Goal: Information Seeking & Learning: Learn about a topic

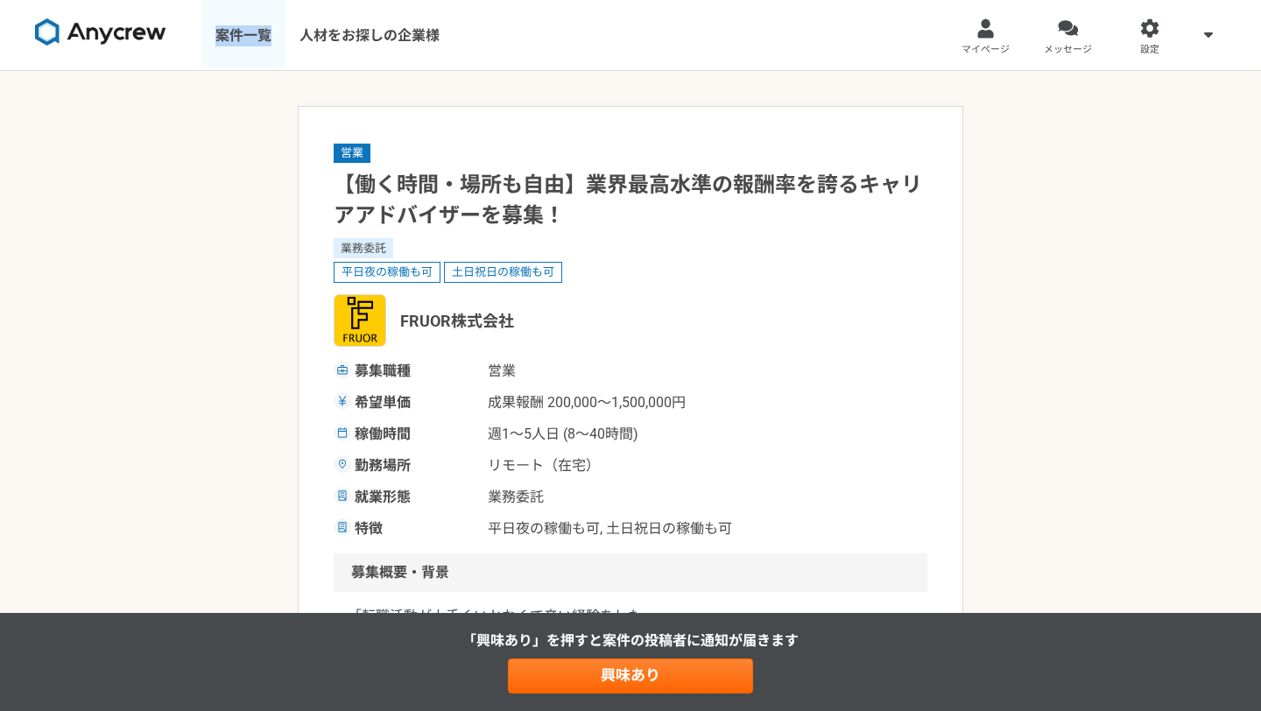
click at [230, 37] on link "案件一覧" at bounding box center [243, 35] width 84 height 70
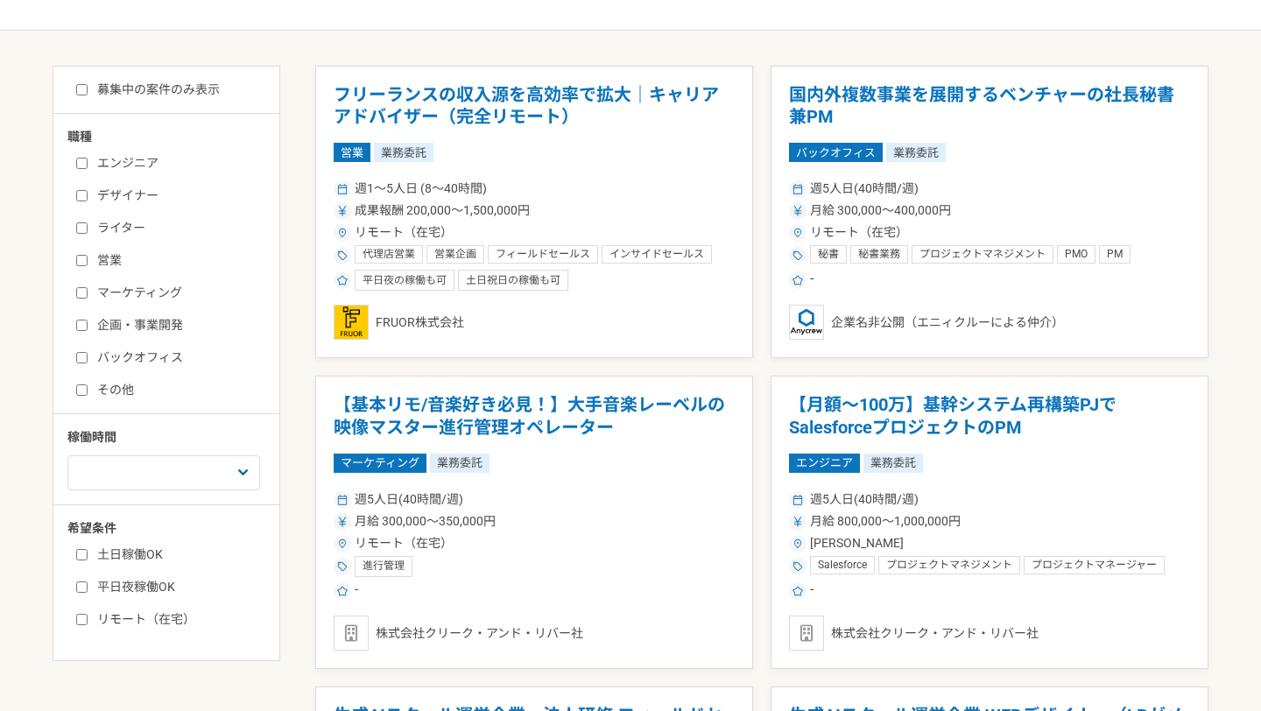
scroll to position [335, 0]
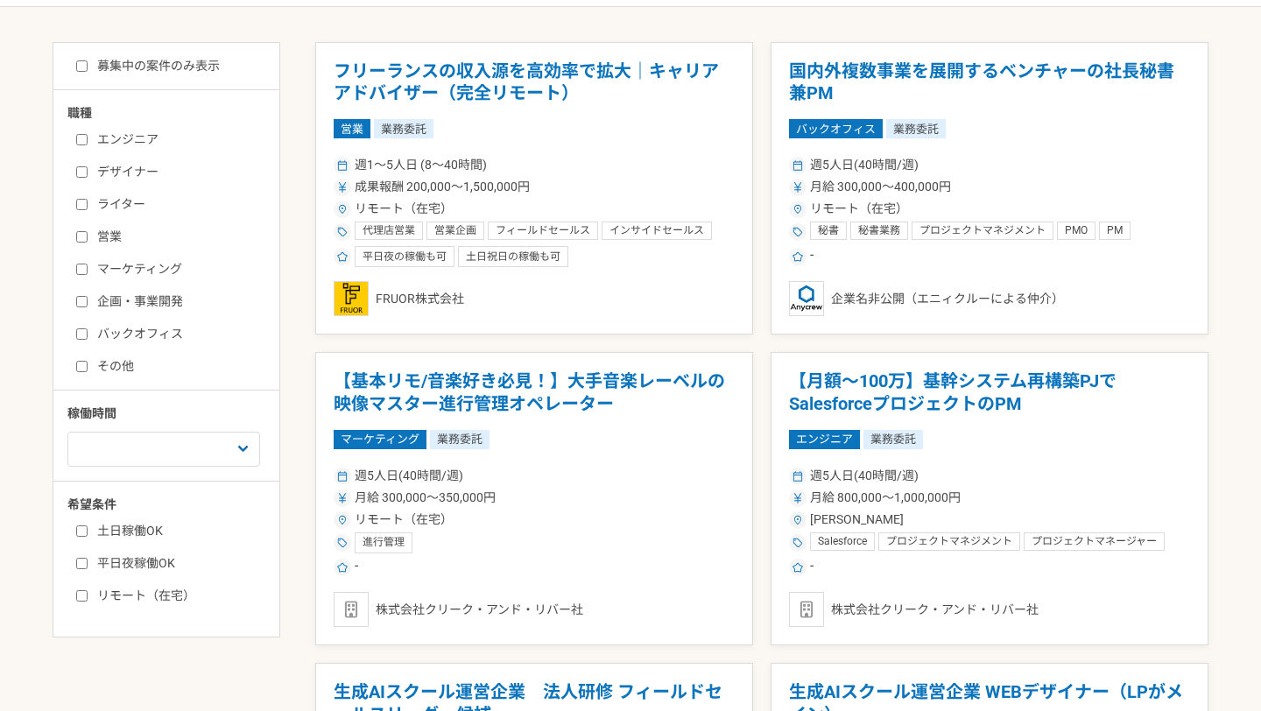
click at [81, 270] on input "マーケティング" at bounding box center [81, 269] width 11 height 11
checkbox input "true"
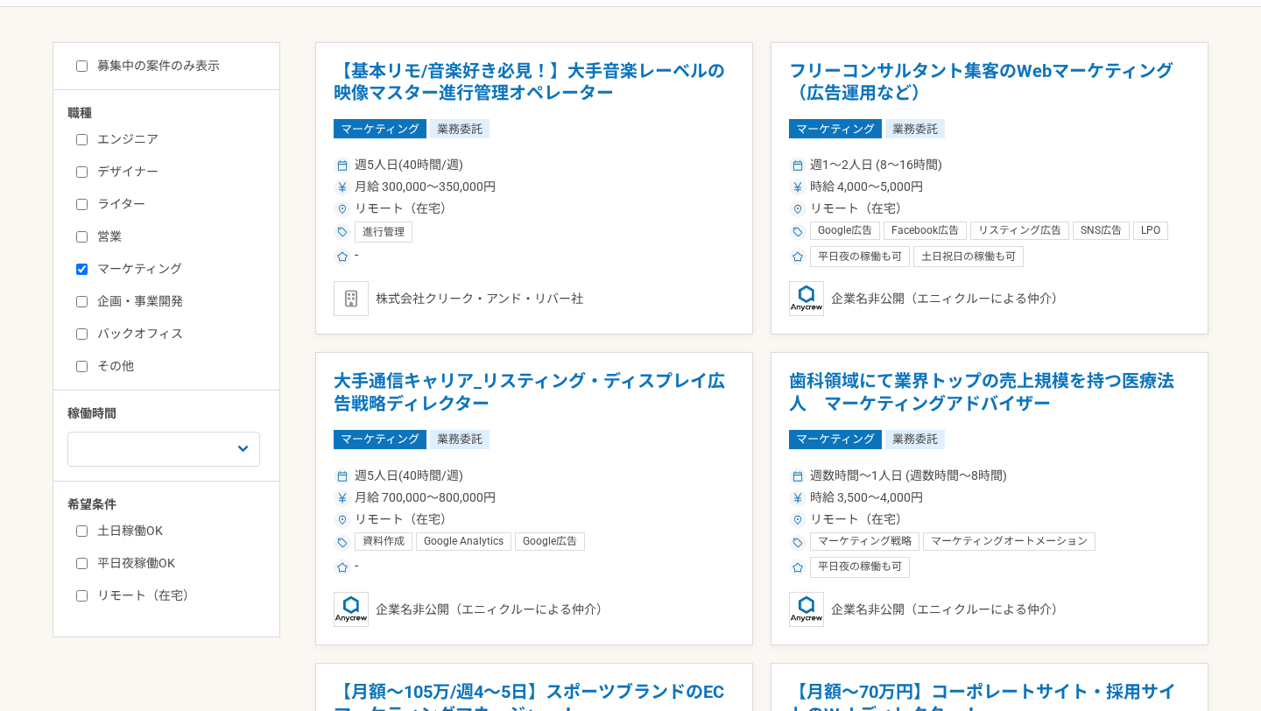
click at [81, 301] on input "企画・事業開発" at bounding box center [81, 301] width 11 height 11
checkbox input "true"
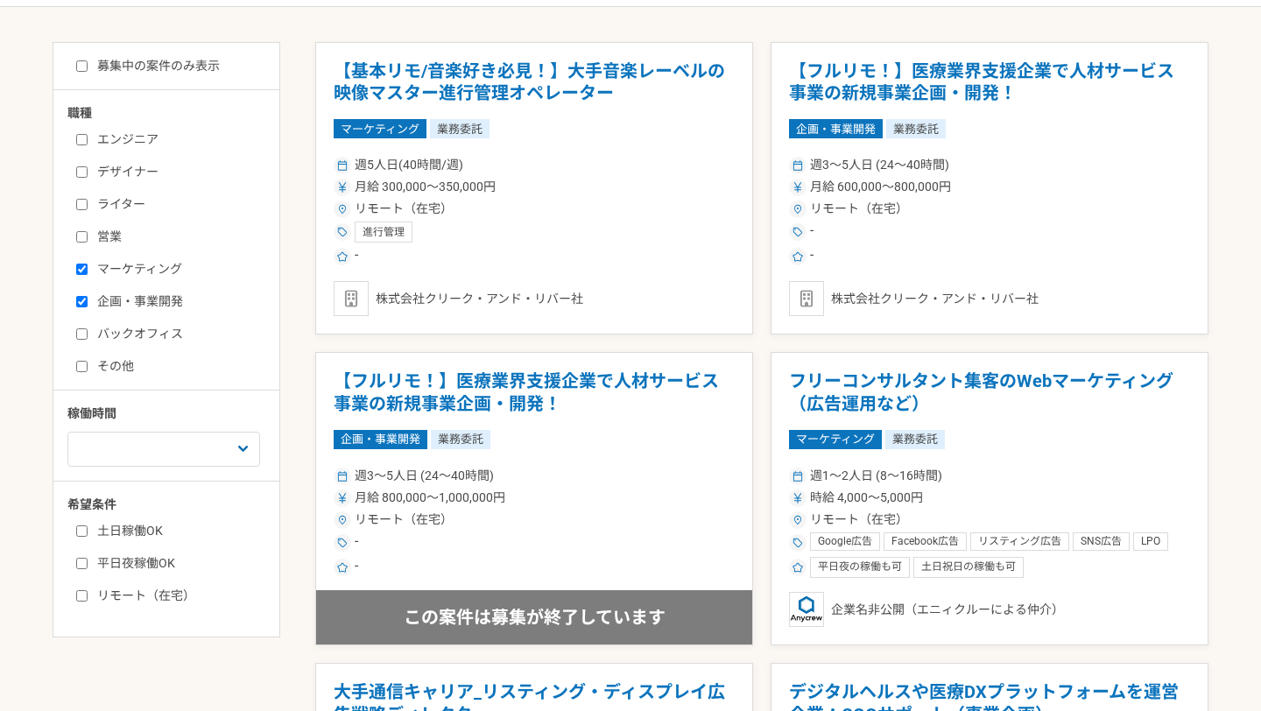
click at [82, 334] on input "バックオフィス" at bounding box center [81, 333] width 11 height 11
checkbox input "true"
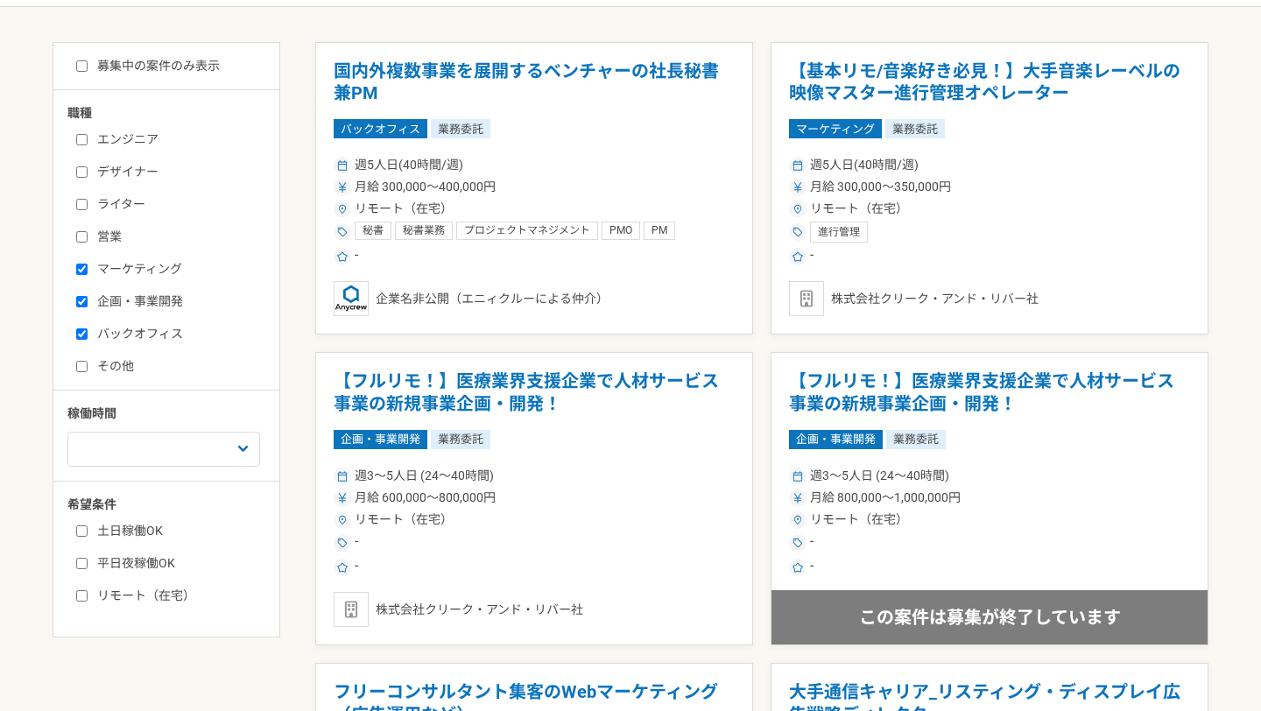
click at [84, 370] on input "その他" at bounding box center [81, 366] width 11 height 11
checkbox input "true"
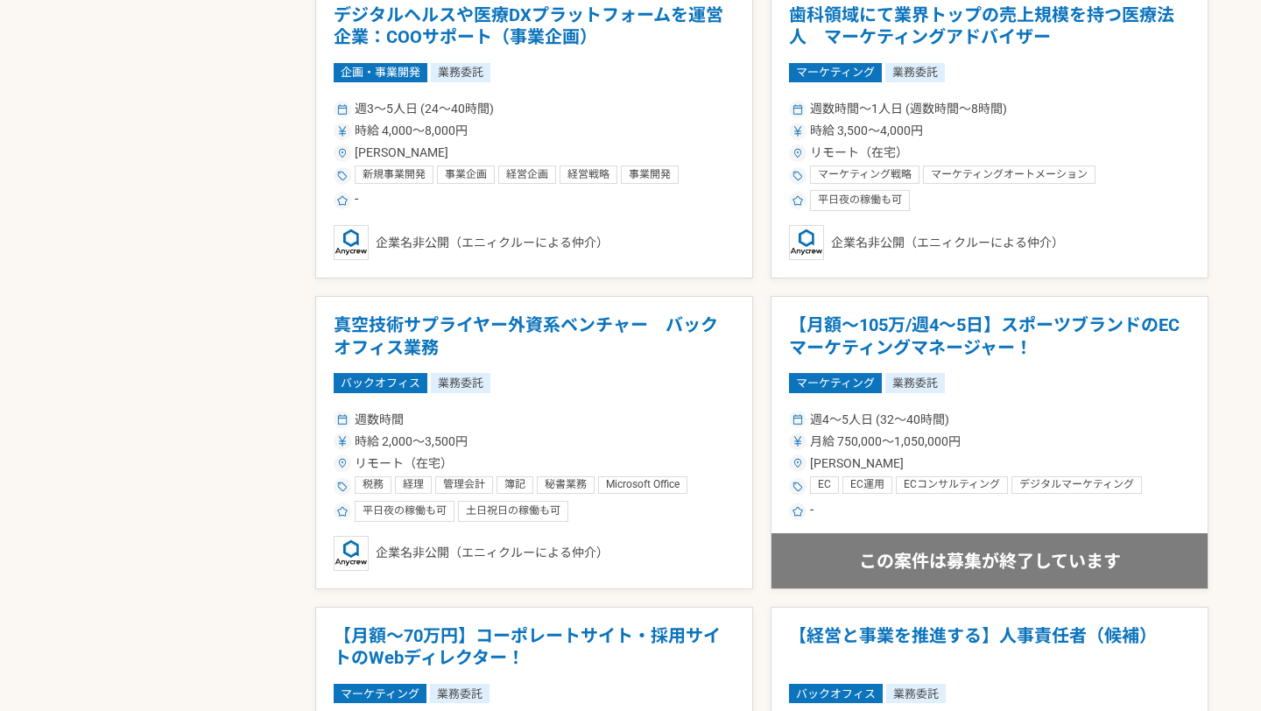
scroll to position [1325, 0]
